Goal: Information Seeking & Learning: Learn about a topic

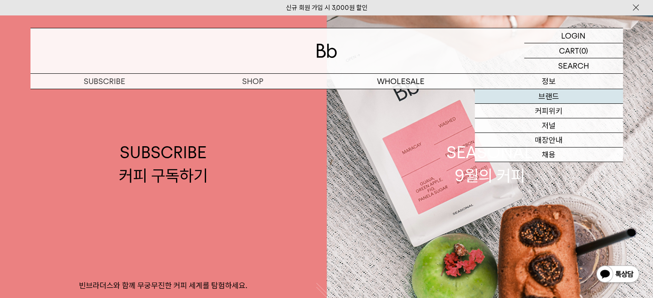
click at [551, 101] on link "브랜드" at bounding box center [549, 96] width 148 height 15
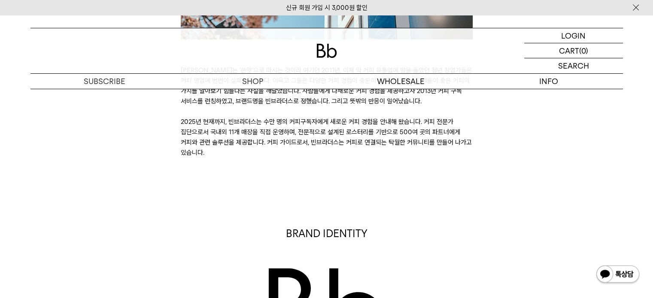
scroll to position [558, 0]
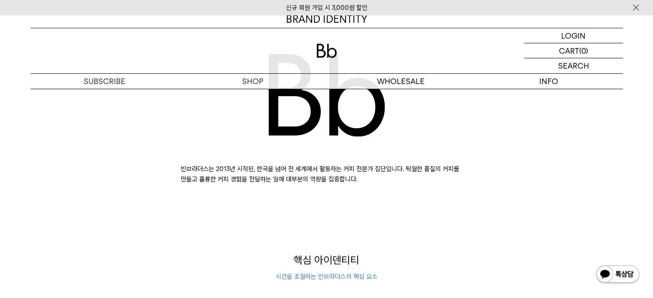
drag, startPoint x: 214, startPoint y: 167, endPoint x: 364, endPoint y: 177, distance: 149.7
click at [364, 177] on p "빈브라더스는 2013년 시작된, 한국을 넘어 전 세계에서 활동하는 커피 전문가 집단입니다. 탁월한 품질의 커피를 만들고 훌륭한 커피 경험을 전…" at bounding box center [327, 174] width 292 height 21
copy p "2013년 시작된, 한국을 넘어 전 세계에서 활동하는 커피 전문가 집단입니다. 탁월한 품질의 커피를 만들고 훌륭한 커피 경험을 전달하는 일에 …"
click at [259, 177] on p "빈브라더스는 2013년 시작된, 한국을 넘어 전 세계에서 활동하는 커피 전문가 집단입니다. 탁월한 품질의 커피를 만들고 훌륭한 커피 경험을 전…" at bounding box center [327, 174] width 292 height 21
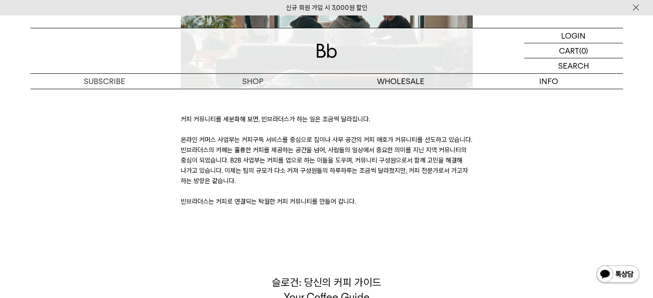
scroll to position [1933, 0]
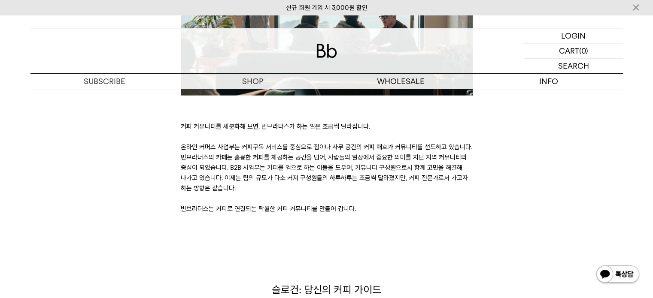
drag, startPoint x: 357, startPoint y: 186, endPoint x: 181, endPoint y: 185, distance: 176.1
click at [181, 185] on p "커피 커뮤니티를 세분화해 보면, 빈브라더스가 하는 일은 조금씩 달라집니다. 온라인 커머스 사업부는 커피구독 서비스를 중심으로 집이나 사무 공간…" at bounding box center [327, 168] width 292 height 93
copy p "빈브라더스는 커피로 연결되는 탁월한 커피 커뮤니티를 만들어 갑니다."
click at [270, 161] on p "커피 커뮤니티를 세분화해 보면, 빈브라더스가 하는 일은 조금씩 달라집니다. 온라인 커머스 사업부는 커피구독 서비스를 중심으로 집이나 사무 공간…" at bounding box center [327, 168] width 292 height 93
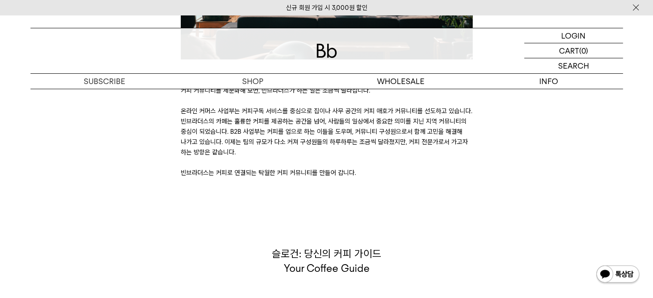
scroll to position [1969, 0]
drag, startPoint x: 373, startPoint y: 247, endPoint x: 263, endPoint y: 229, distance: 111.4
click at [263, 247] on p "슬로건: 당신의 커피 가이드 Your Coffee Guide" at bounding box center [327, 261] width 292 height 29
click at [281, 247] on p "슬로건: 당신의 커피 가이드 Your Coffee Guide" at bounding box center [327, 261] width 292 height 29
click at [290, 151] on p "커피 커뮤니티를 세분화해 보면, 빈브라더스가 하는 일은 조금씩 달라집니다. 온라인 커머스 사업부는 커피구독 서비스를 중심으로 집이나 사무 공간…" at bounding box center [327, 131] width 292 height 93
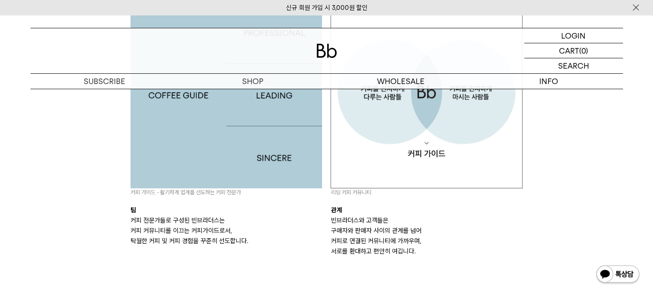
scroll to position [852, 0]
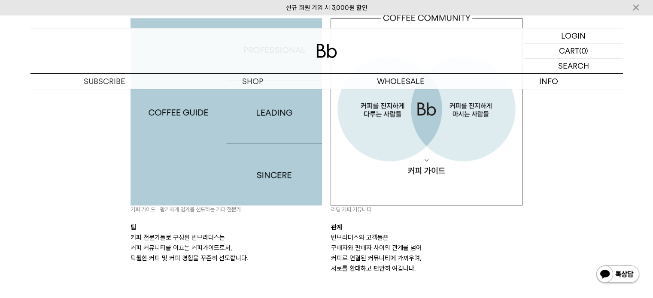
drag, startPoint x: 247, startPoint y: 258, endPoint x: 133, endPoint y: 239, distance: 115.8
click at [133, 239] on p "커피 전문가들로 구성된 빈브라더스는 커피 커뮤니티를 이끄는 커피가이드로서, 탁월한 커피 및 커피 경험을 꾸준히 선도합니다." at bounding box center [227, 248] width 192 height 31
click at [594, 145] on div "핵심 아이덴티티 시간을 초월하는 빈브라더스의 핵심 요소 커피 가이드 - 활기차게 업계를 선도하는 커피 전문가 팀 커피 전문가들로 구성된 빈브라…" at bounding box center [326, 134] width 601 height 350
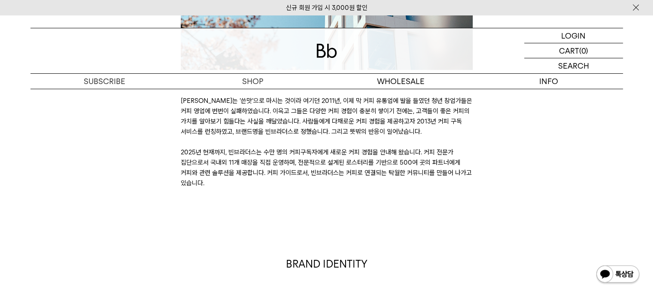
scroll to position [294, 0]
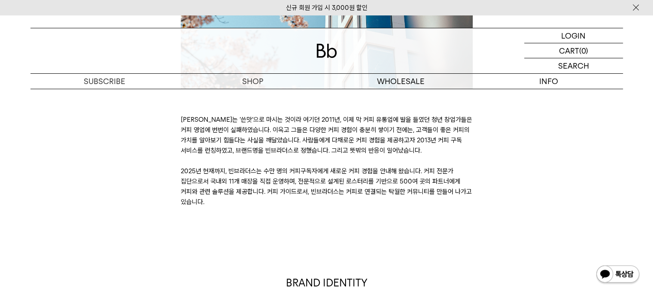
click at [161, 158] on div "BRAND STORY [PERSON_NAME]는 ‘쓴맛’으로 마시는 것이라 여기던 2011년, 이제 막 커피 유통업에 발을 들였던 청년 창업가…" at bounding box center [326, 30] width 601 height 353
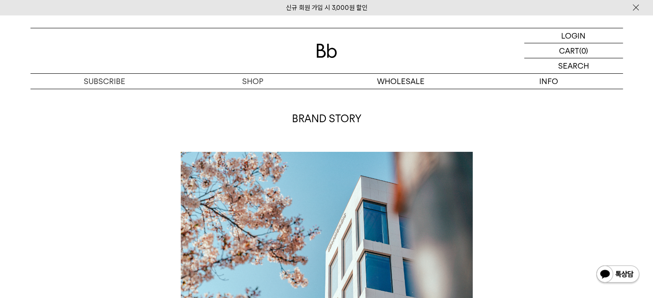
scroll to position [0, 0]
